Goal: Task Accomplishment & Management: Complete application form

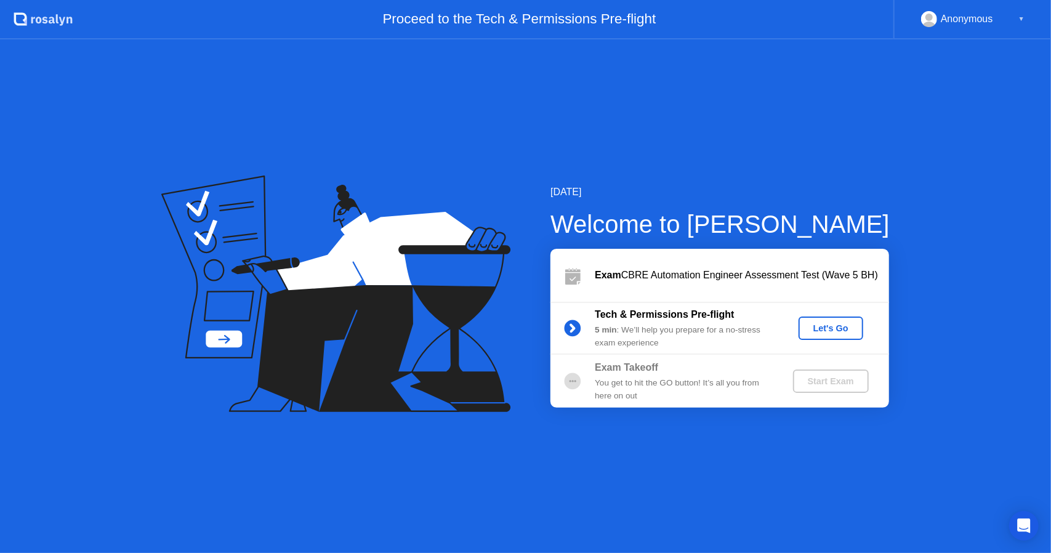
click at [805, 327] on div "Let's Go" at bounding box center [830, 328] width 55 height 10
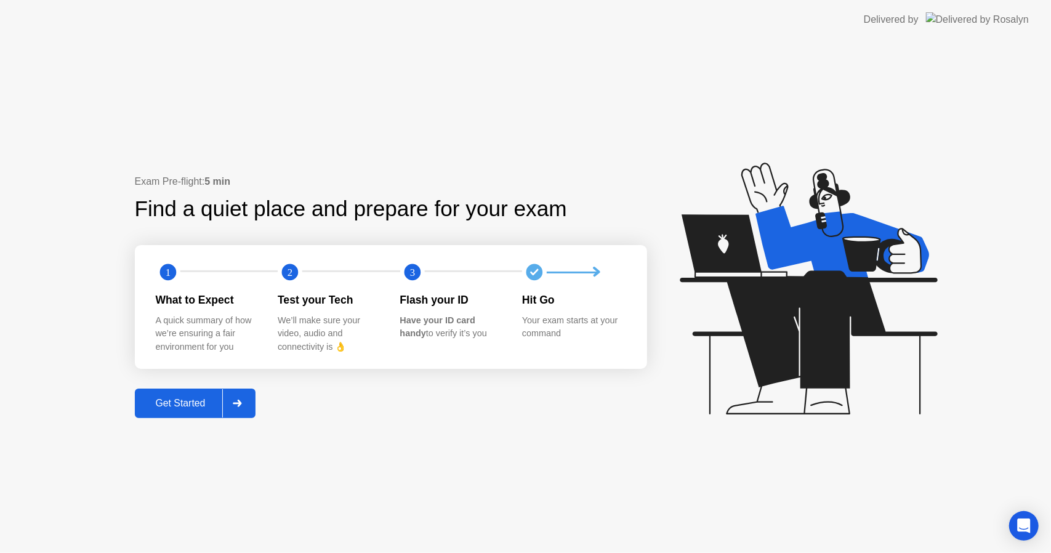
click at [191, 406] on div "Get Started" at bounding box center [180, 403] width 84 height 11
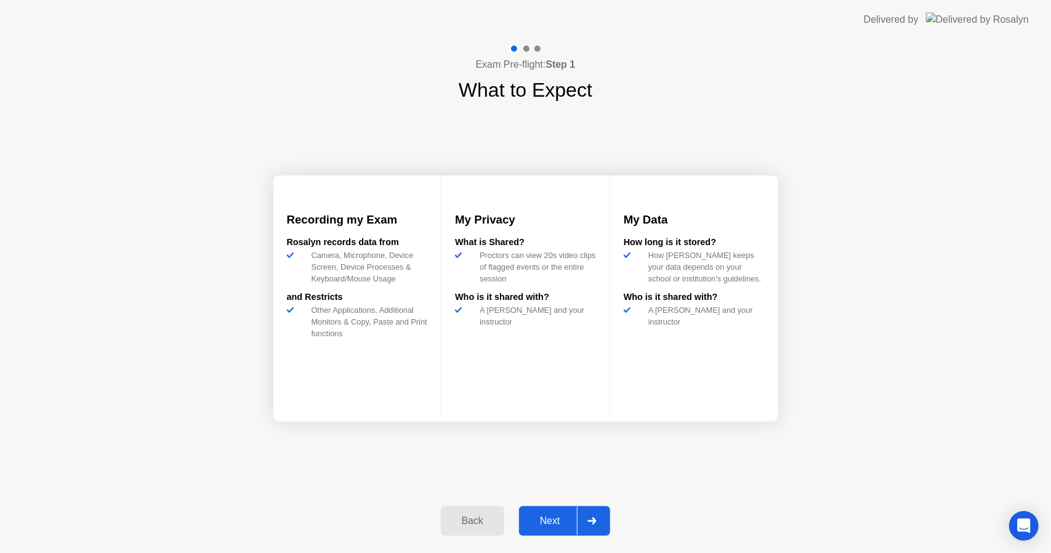
click at [547, 515] on div "Next" at bounding box center [550, 520] width 55 height 11
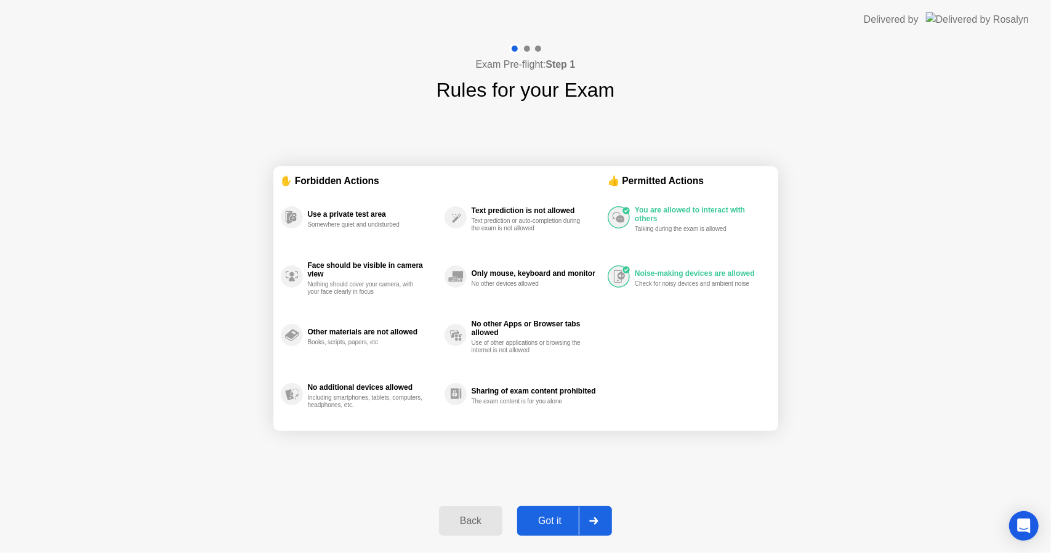
click at [555, 515] on div "Got it" at bounding box center [550, 520] width 58 height 11
select select "**********"
select select "*******"
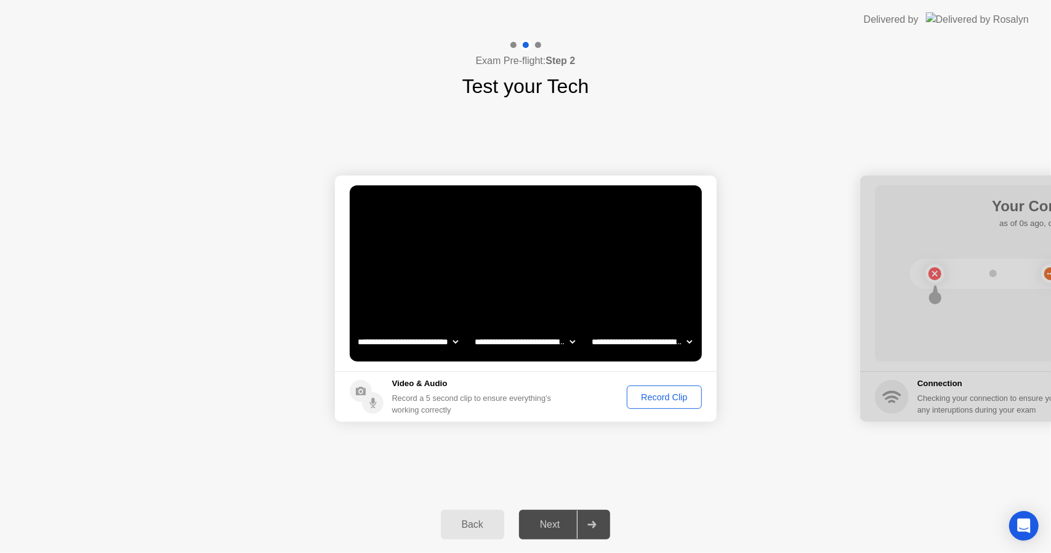
click at [659, 394] on div "Record Clip" at bounding box center [664, 397] width 66 height 10
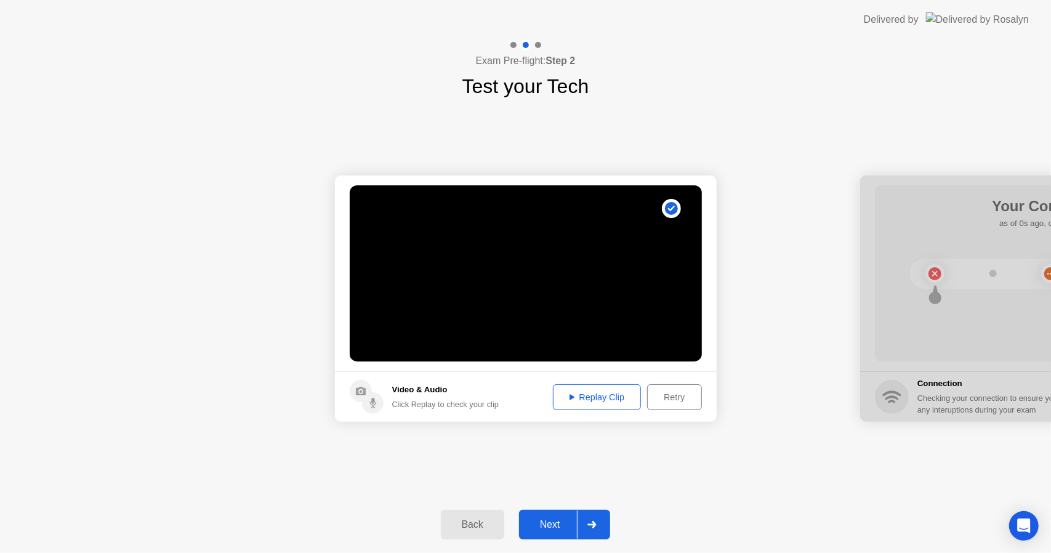
click at [604, 402] on div "Replay Clip" at bounding box center [597, 397] width 80 height 10
click at [586, 397] on div "Replay Clip" at bounding box center [597, 397] width 80 height 10
click at [556, 519] on div "Next" at bounding box center [550, 524] width 55 height 11
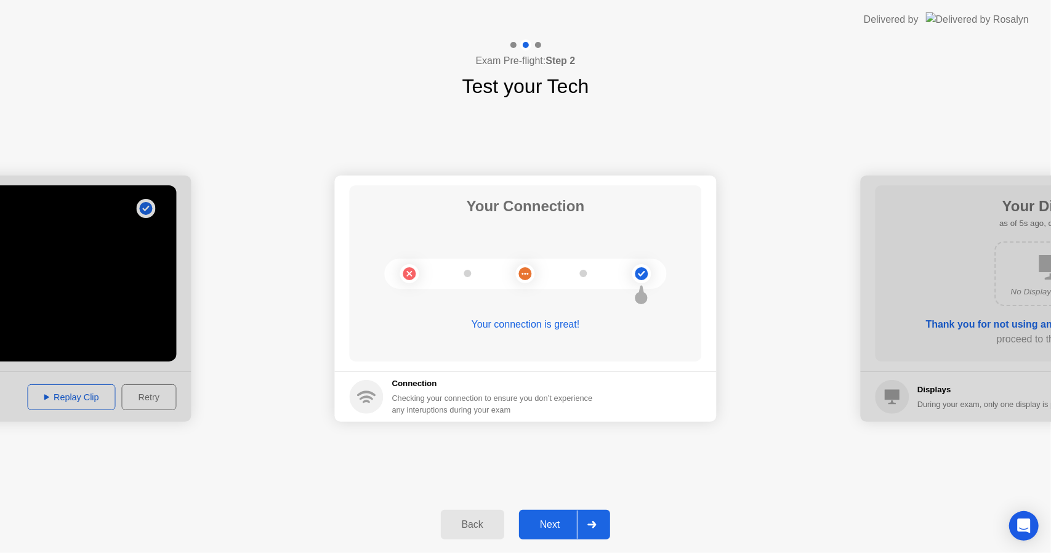
click at [548, 526] on div "Next" at bounding box center [550, 524] width 55 height 11
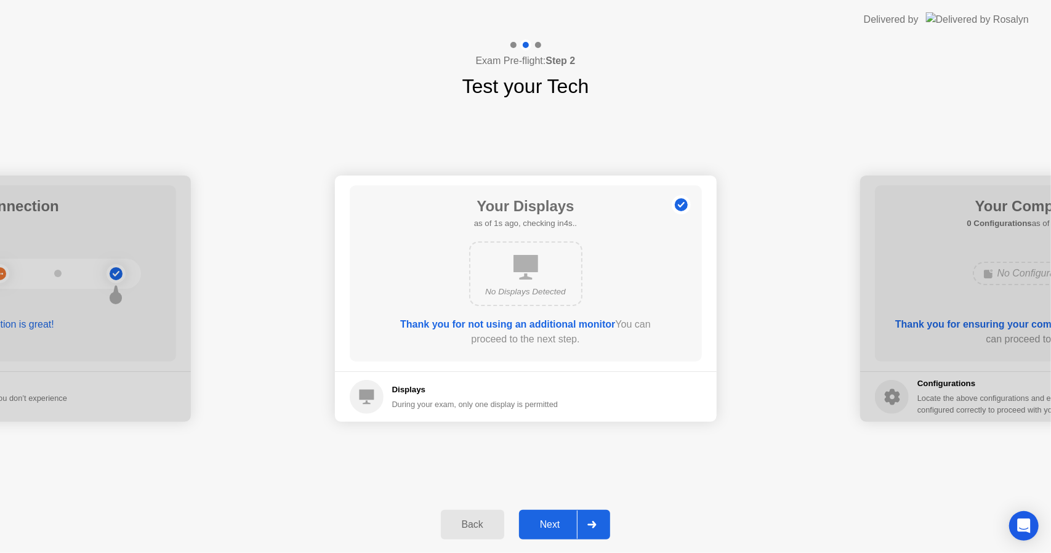
click at [554, 524] on div "Next" at bounding box center [550, 524] width 55 height 11
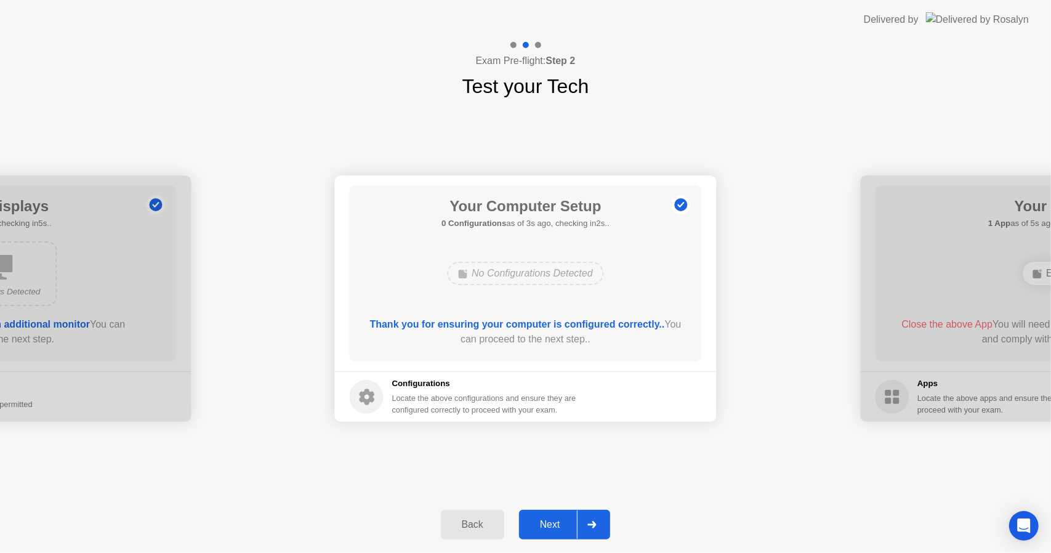
click at [554, 524] on div "Next" at bounding box center [550, 524] width 55 height 11
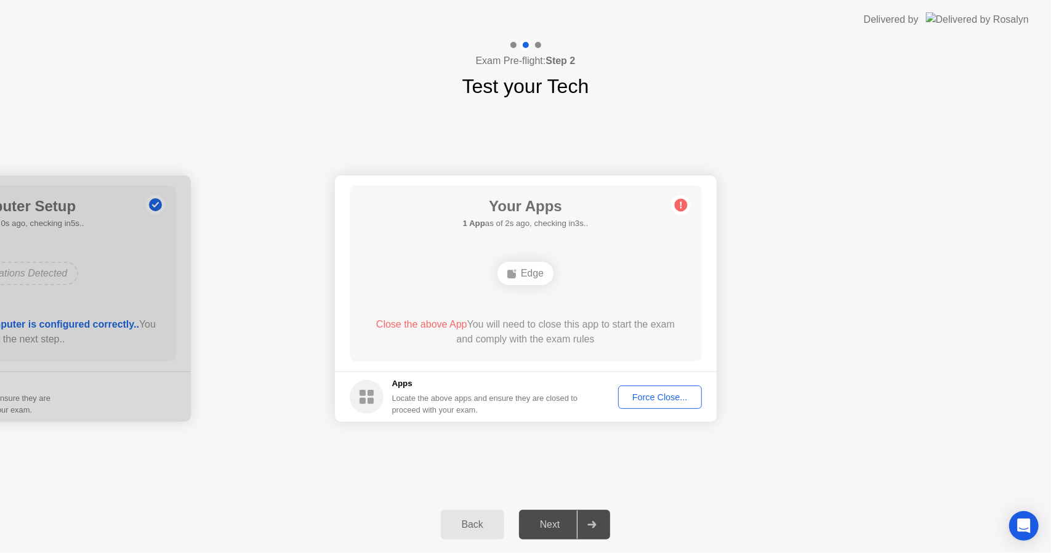
click at [649, 397] on div "Force Close..." at bounding box center [659, 397] width 75 height 10
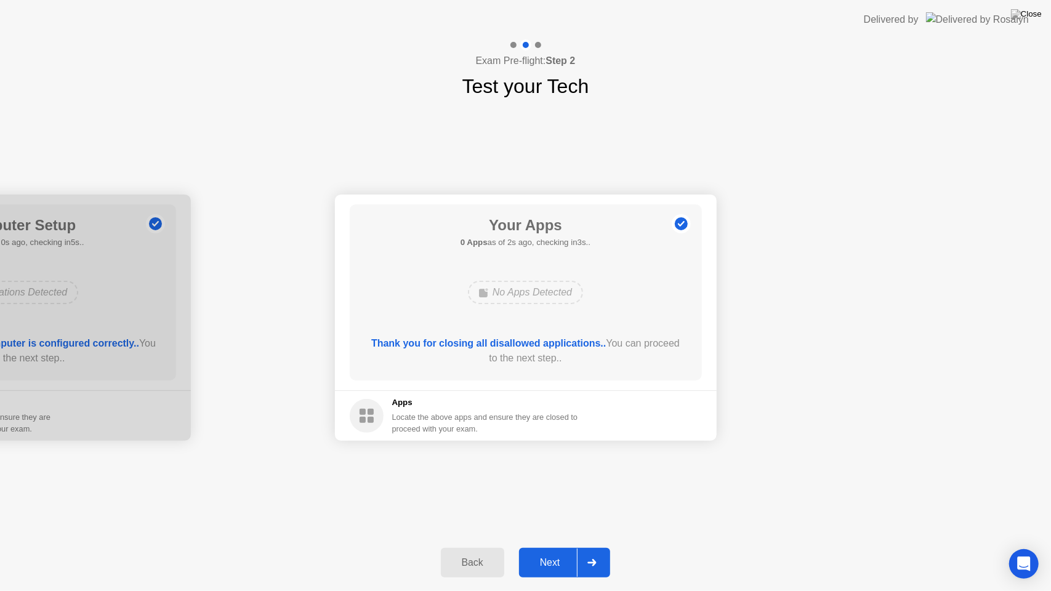
click at [552, 552] on div "Next" at bounding box center [550, 562] width 55 height 11
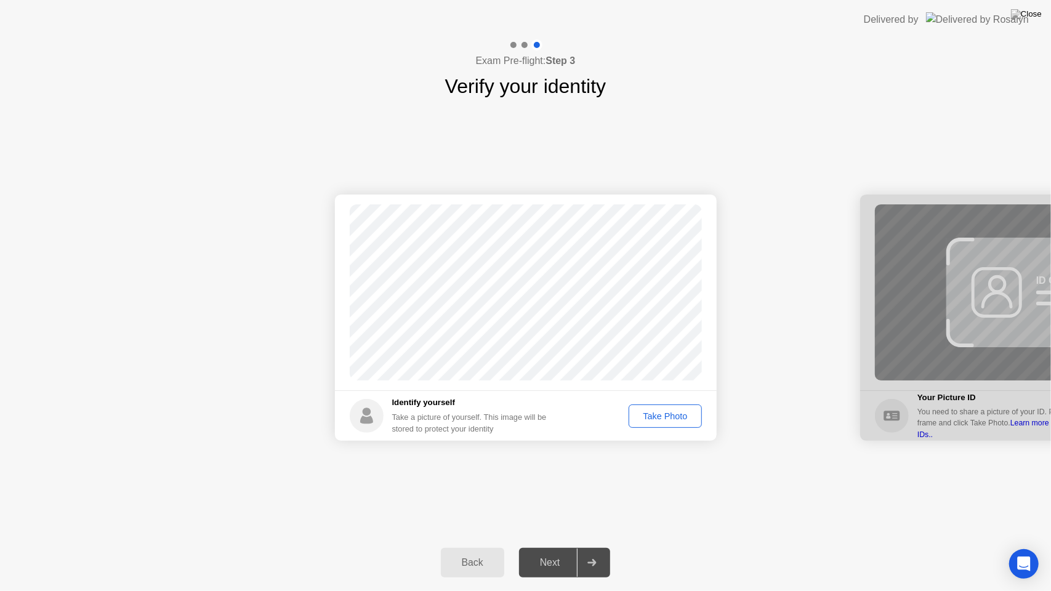
click at [669, 417] on div "Take Photo" at bounding box center [665, 416] width 64 height 10
click at [554, 551] on button "Next" at bounding box center [565, 563] width 92 height 30
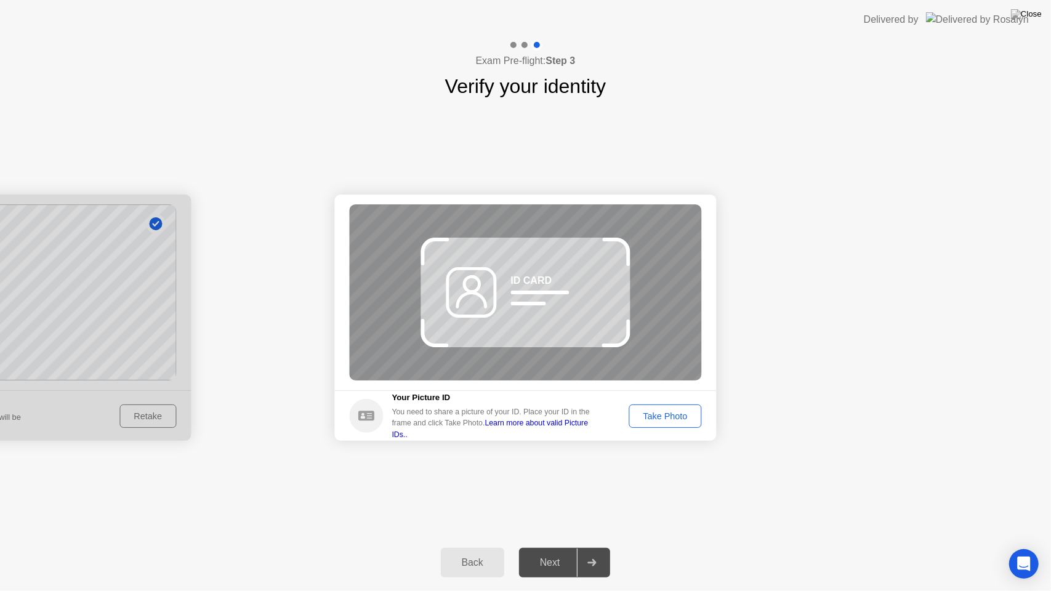
click at [671, 416] on div "Take Photo" at bounding box center [665, 416] width 64 height 10
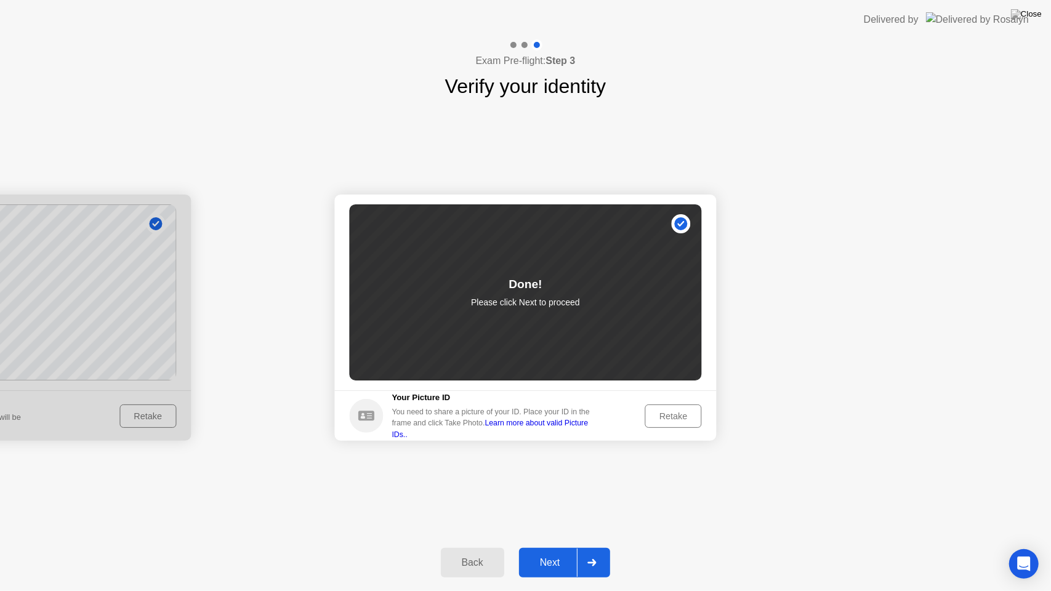
click at [673, 417] on div "Retake" at bounding box center [673, 416] width 48 height 10
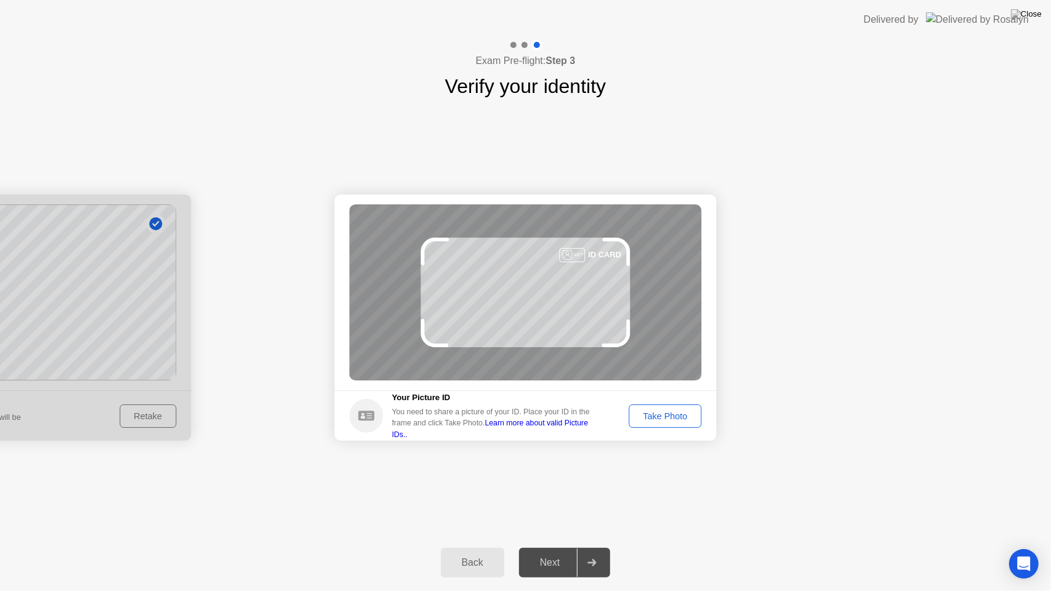
click at [673, 417] on div "Take Photo" at bounding box center [665, 416] width 64 height 10
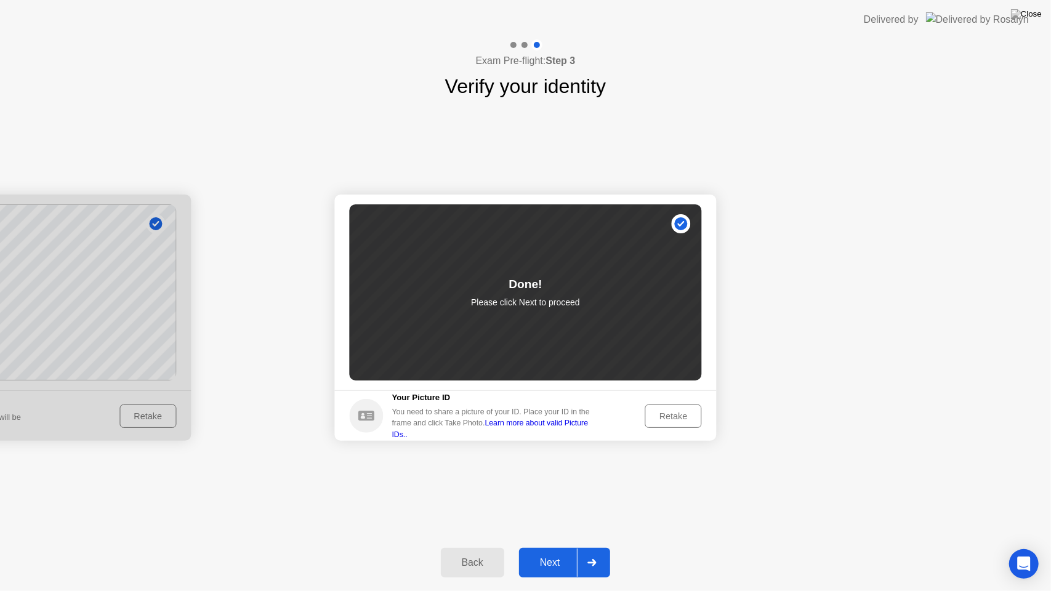
click at [555, 552] on div "Next" at bounding box center [550, 562] width 55 height 11
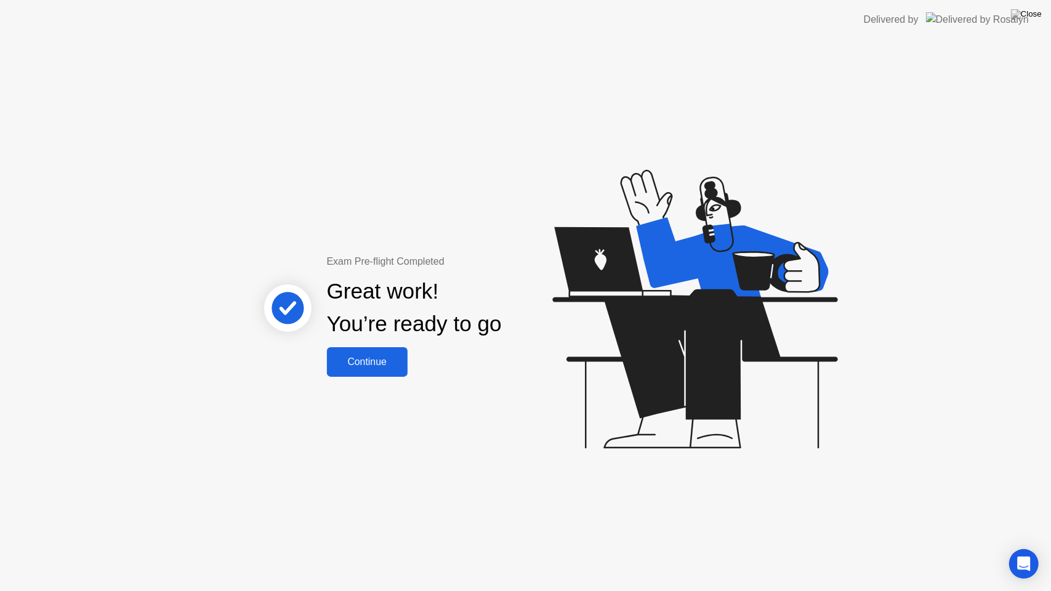
click at [380, 364] on div "Continue" at bounding box center [366, 361] width 73 height 11
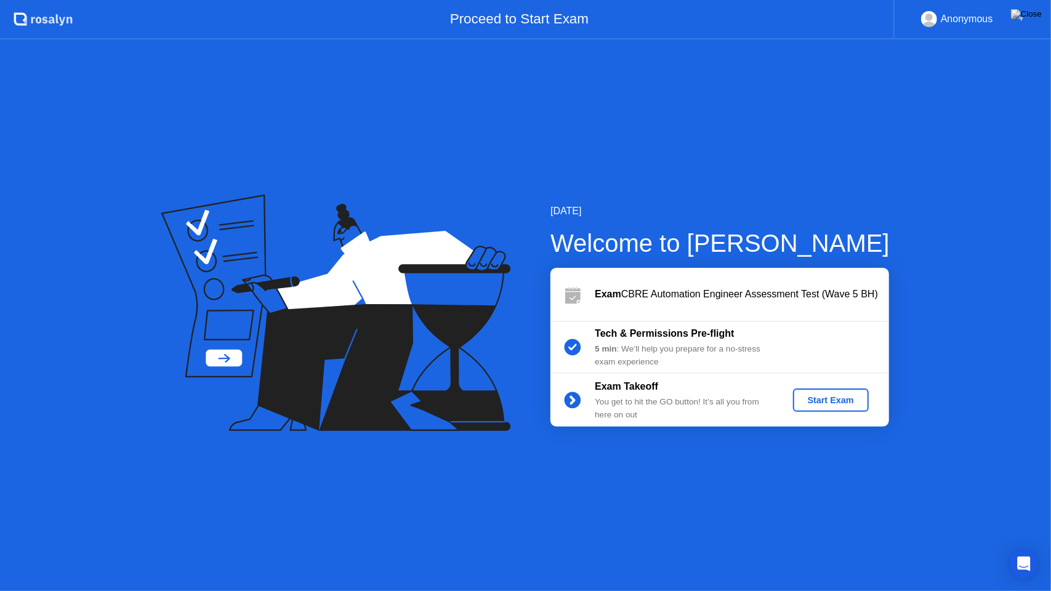
click at [810, 401] on div "Start Exam" at bounding box center [831, 400] width 66 height 10
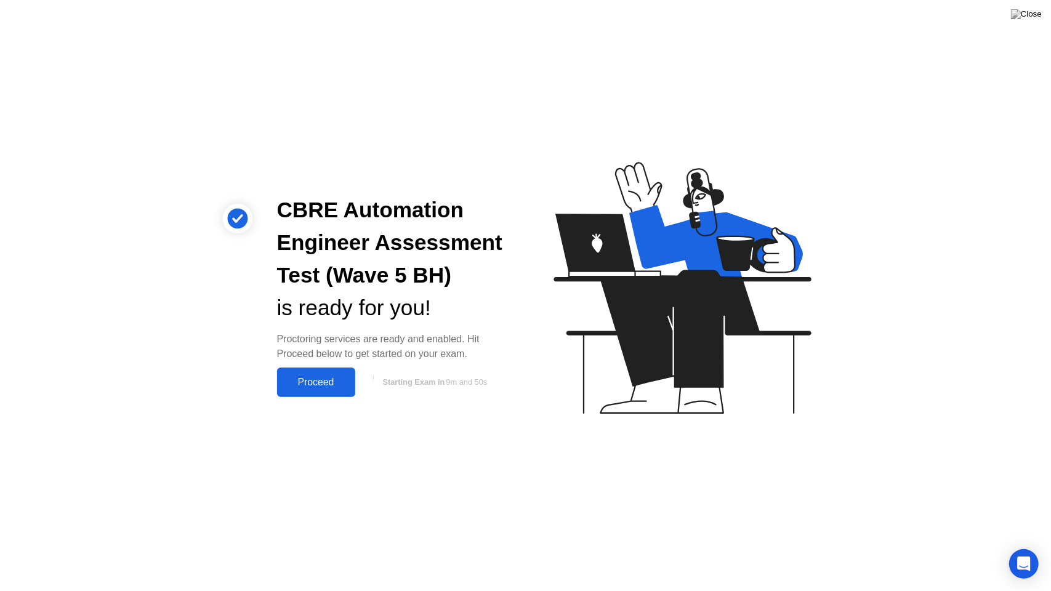
click at [324, 385] on div "Proceed" at bounding box center [316, 382] width 71 height 11
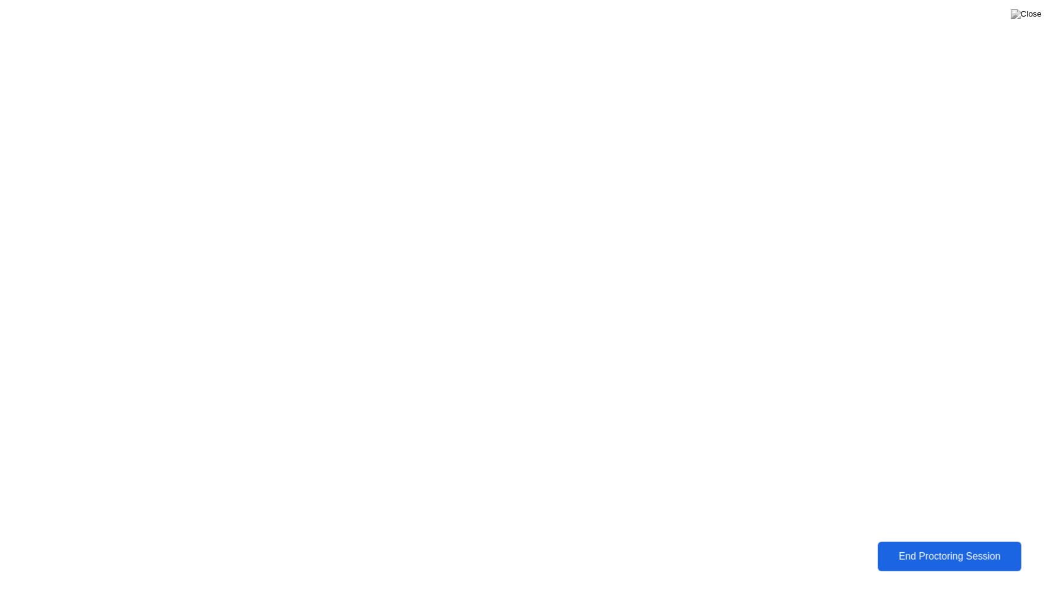
click at [911, 551] on div "End Proctoring Session" at bounding box center [949, 556] width 136 height 11
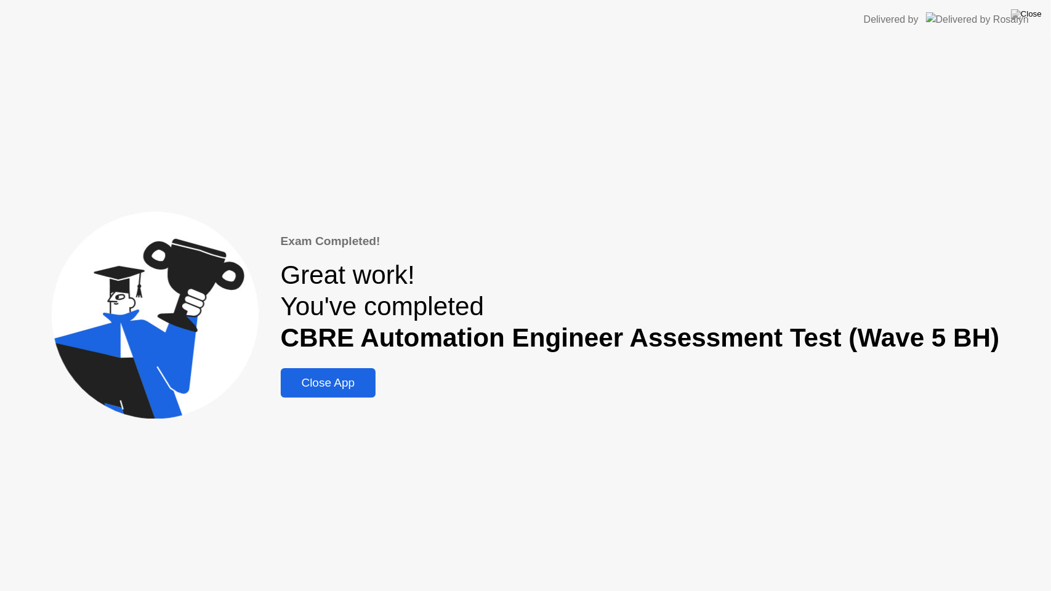
click at [372, 384] on div "Close App" at bounding box center [328, 383] width 88 height 14
